Goal: Information Seeking & Learning: Understand process/instructions

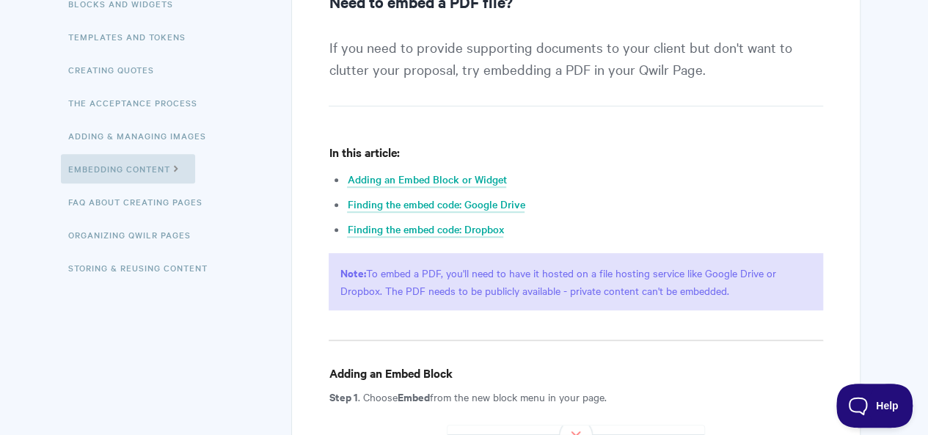
scroll to position [293, 0]
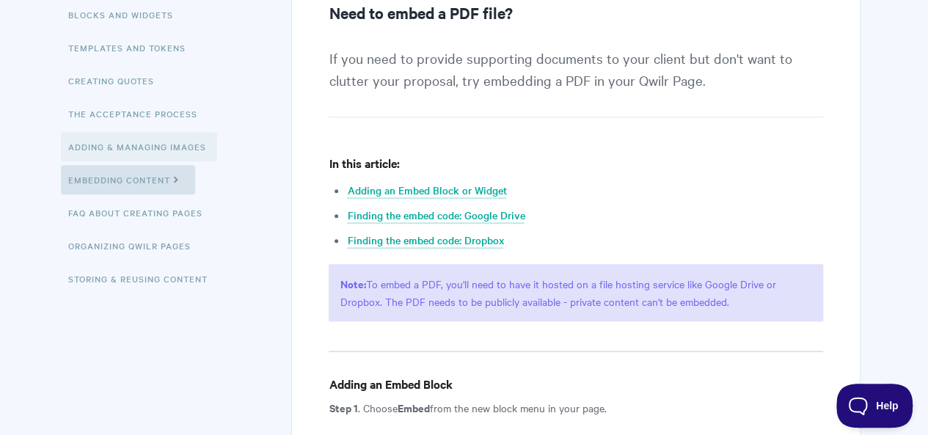
click at [131, 143] on link "Adding & Managing Images" at bounding box center [139, 146] width 156 height 29
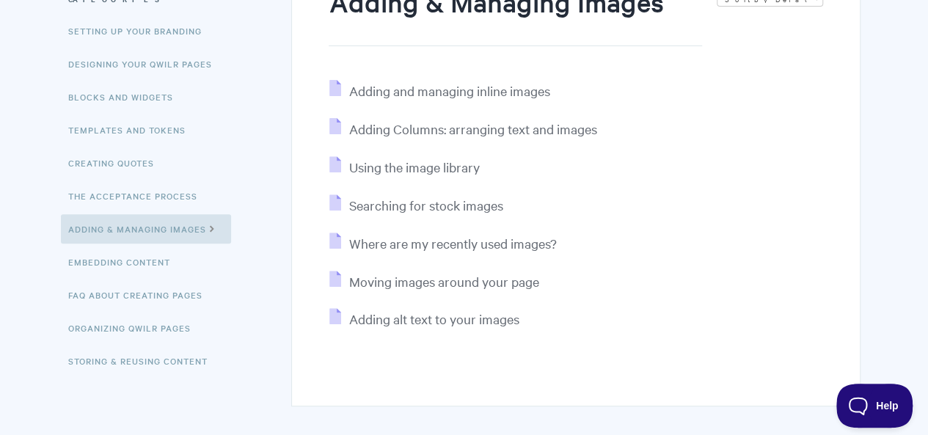
scroll to position [139, 0]
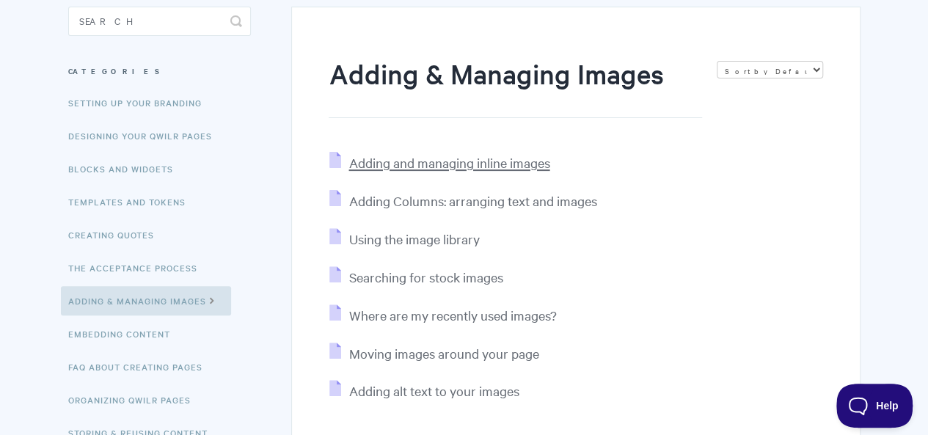
click at [462, 159] on span "Adding and managing inline images" at bounding box center [449, 162] width 201 height 17
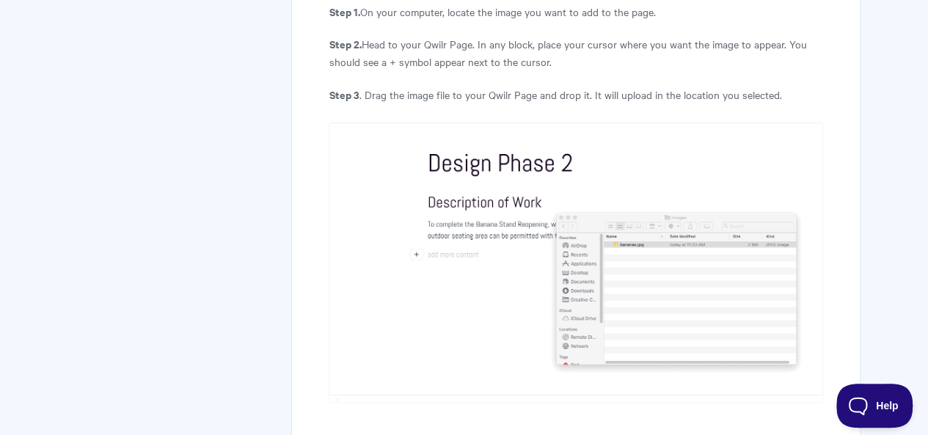
scroll to position [4109, 0]
